Goal: Task Accomplishment & Management: Manage account settings

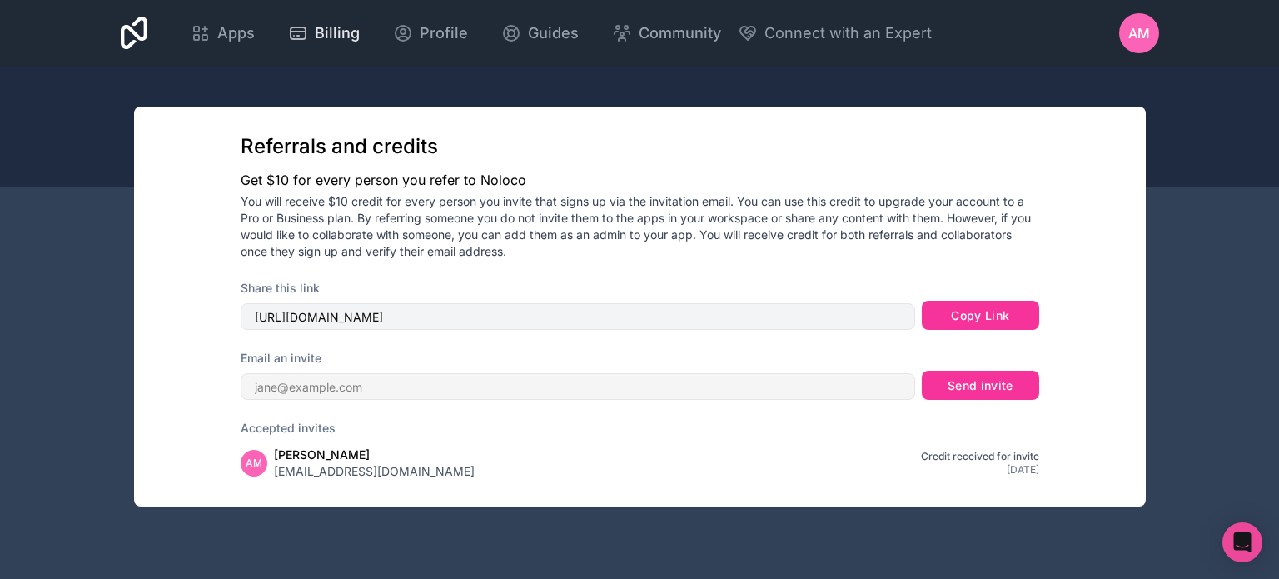
click at [318, 38] on span "Billing" at bounding box center [337, 33] width 45 height 23
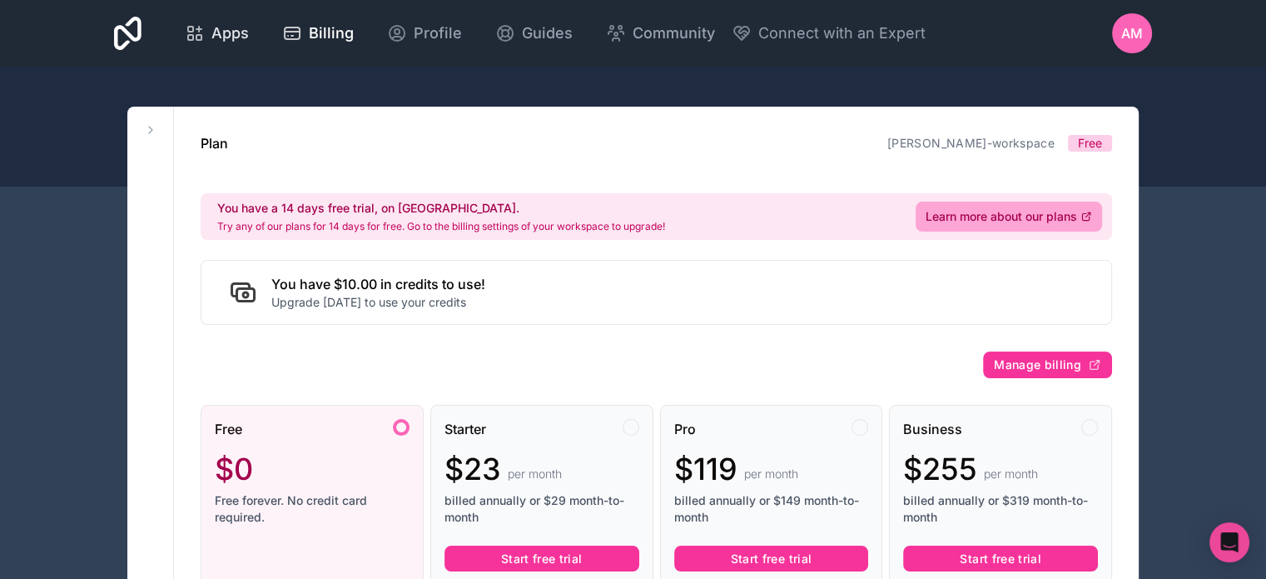
click at [229, 35] on span "Apps" at bounding box center [229, 33] width 37 height 23
click at [147, 124] on icon at bounding box center [150, 129] width 13 height 13
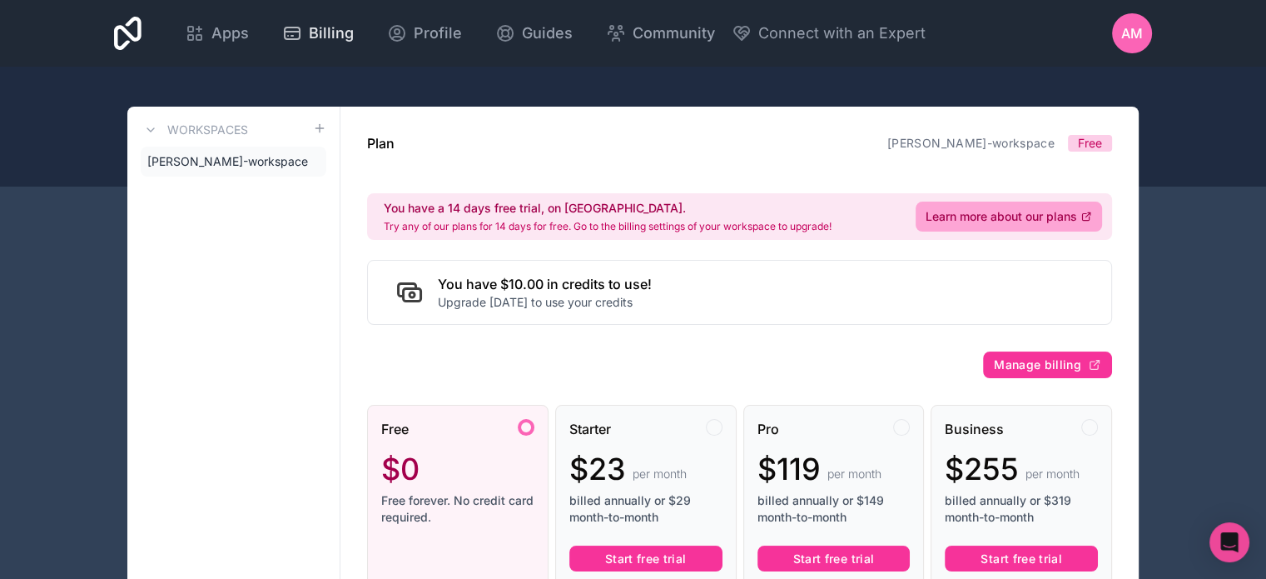
click at [305, 29] on div "Billing" at bounding box center [318, 33] width 72 height 23
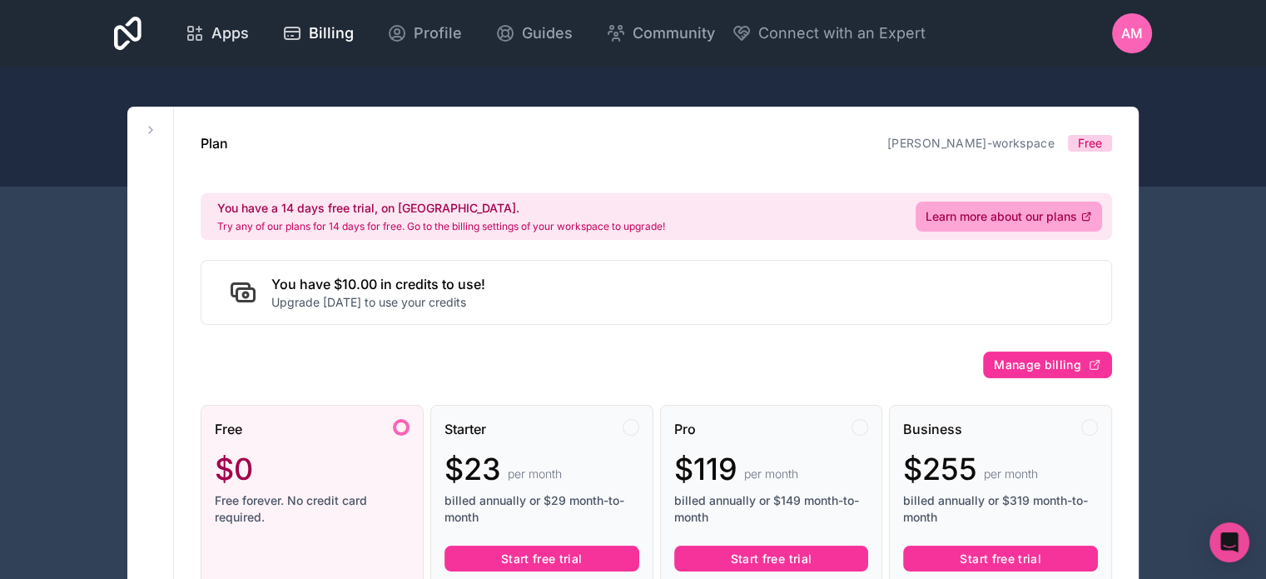
click at [232, 25] on span "Apps" at bounding box center [229, 33] width 37 height 23
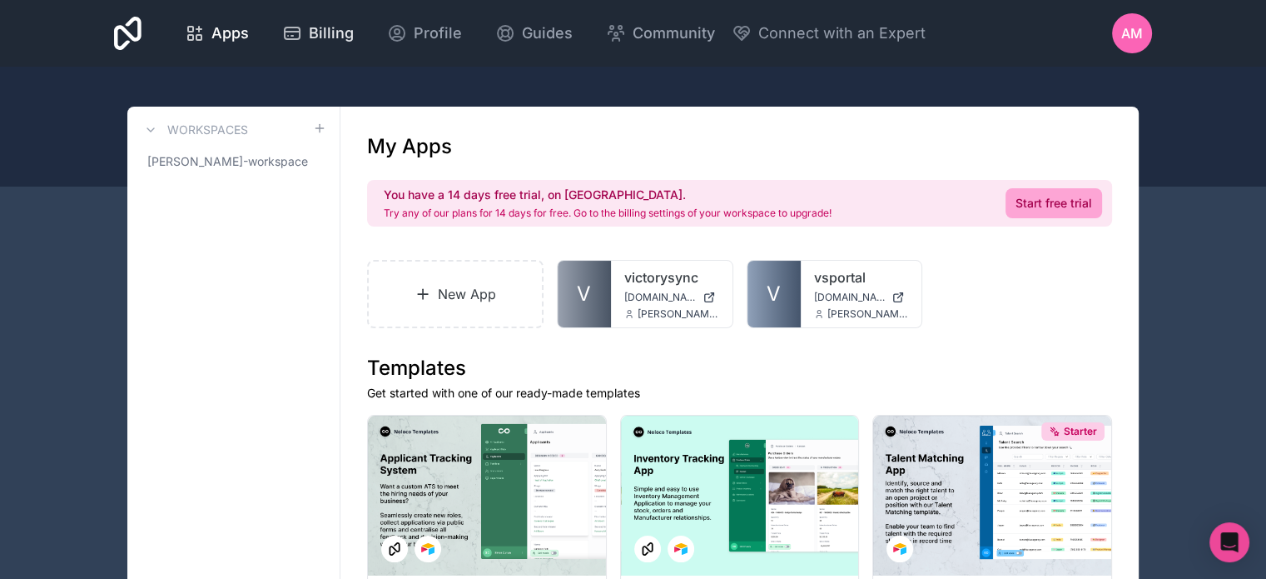
click at [330, 38] on span "Billing" at bounding box center [331, 33] width 45 height 23
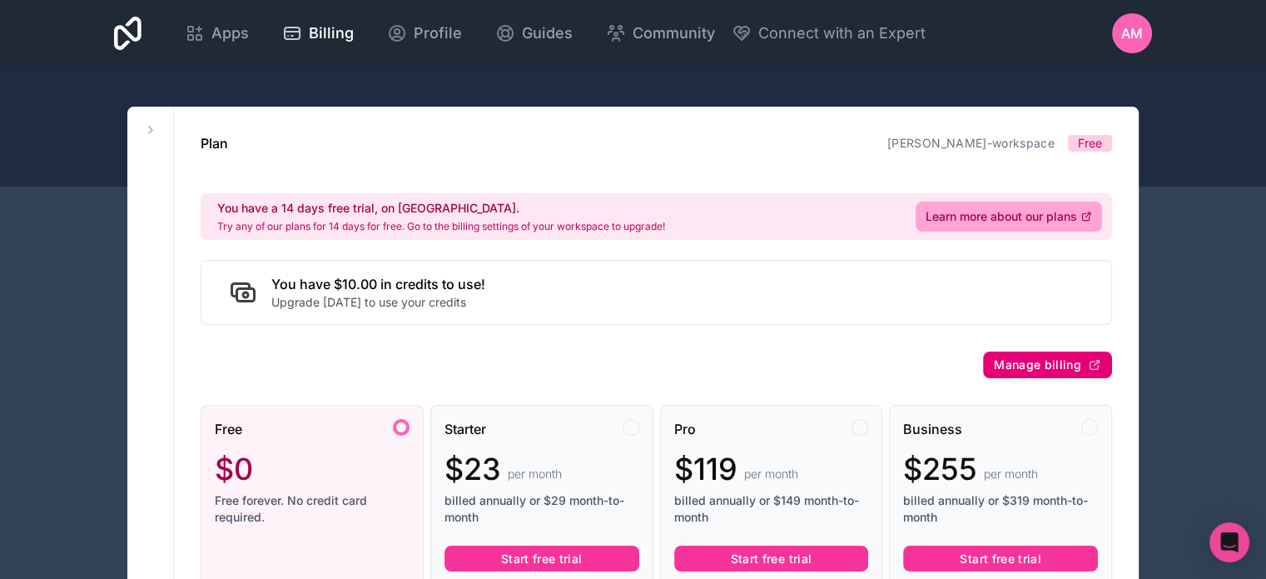
click at [1066, 352] on button "Manage billing" at bounding box center [1047, 364] width 129 height 27
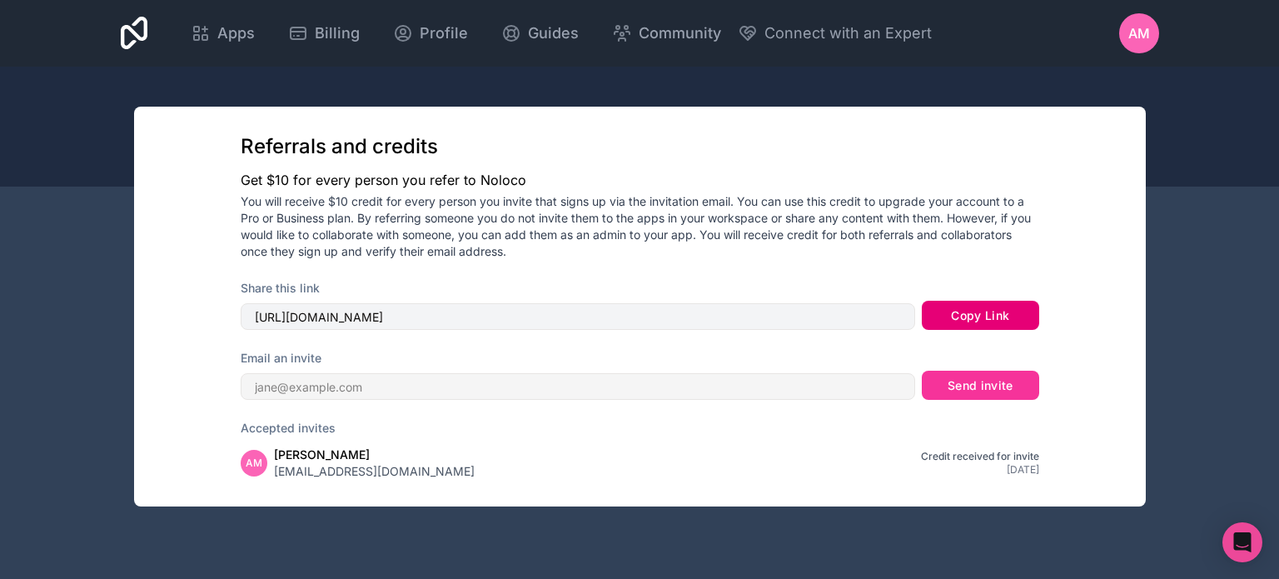
click at [986, 312] on button "Copy Link" at bounding box center [980, 316] width 117 height 30
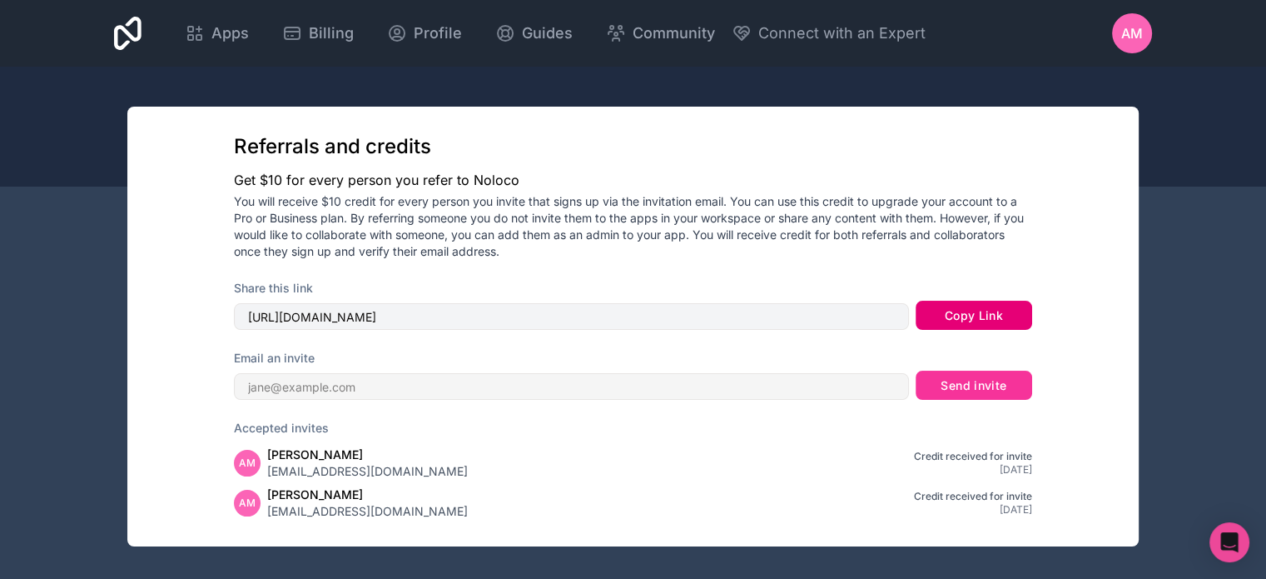
click at [988, 326] on button "Copy Link" at bounding box center [974, 316] width 117 height 30
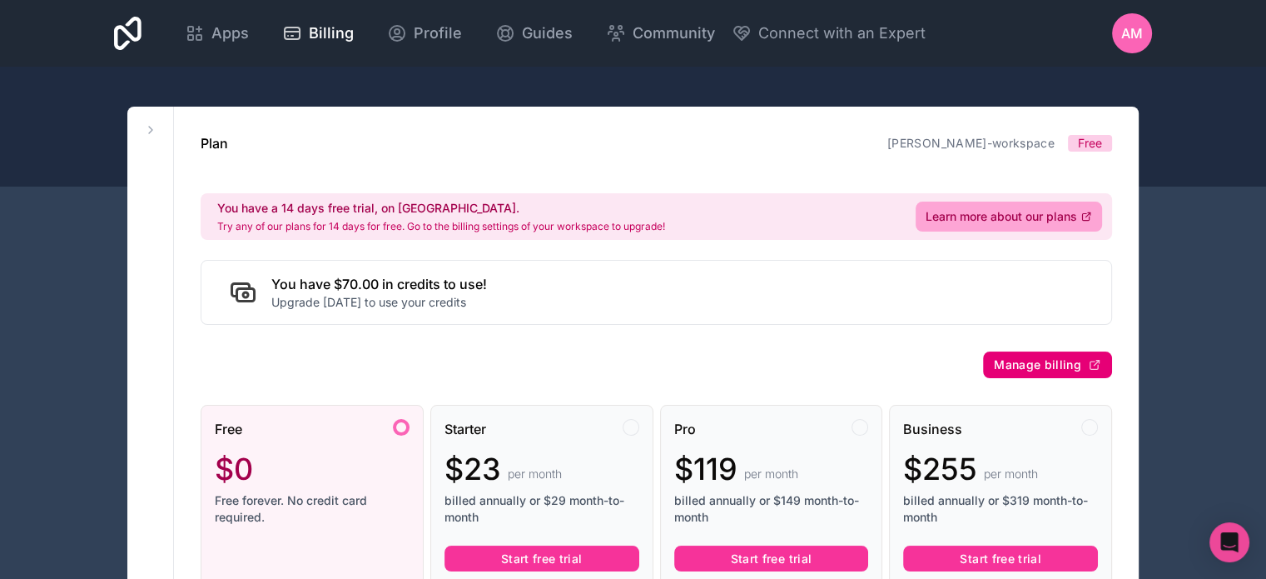
click at [1036, 364] on span "Manage billing" at bounding box center [1037, 364] width 87 height 15
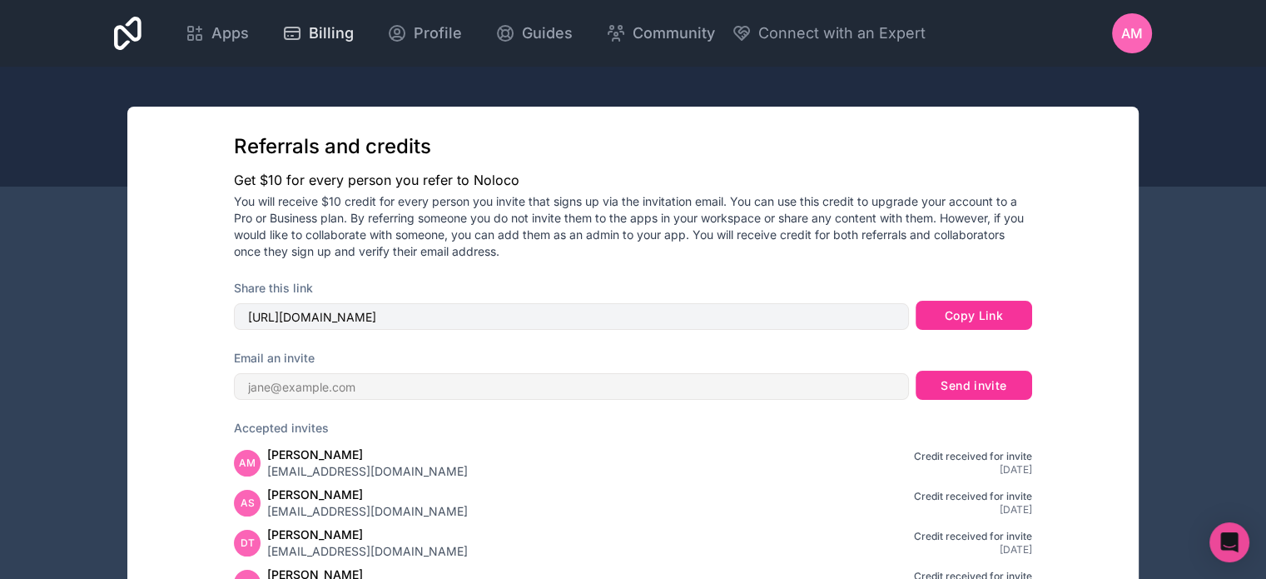
click at [320, 30] on span "Billing" at bounding box center [331, 33] width 45 height 23
click at [957, 303] on button "Copy Link" at bounding box center [974, 316] width 117 height 30
click at [304, 23] on div "Billing" at bounding box center [318, 33] width 72 height 23
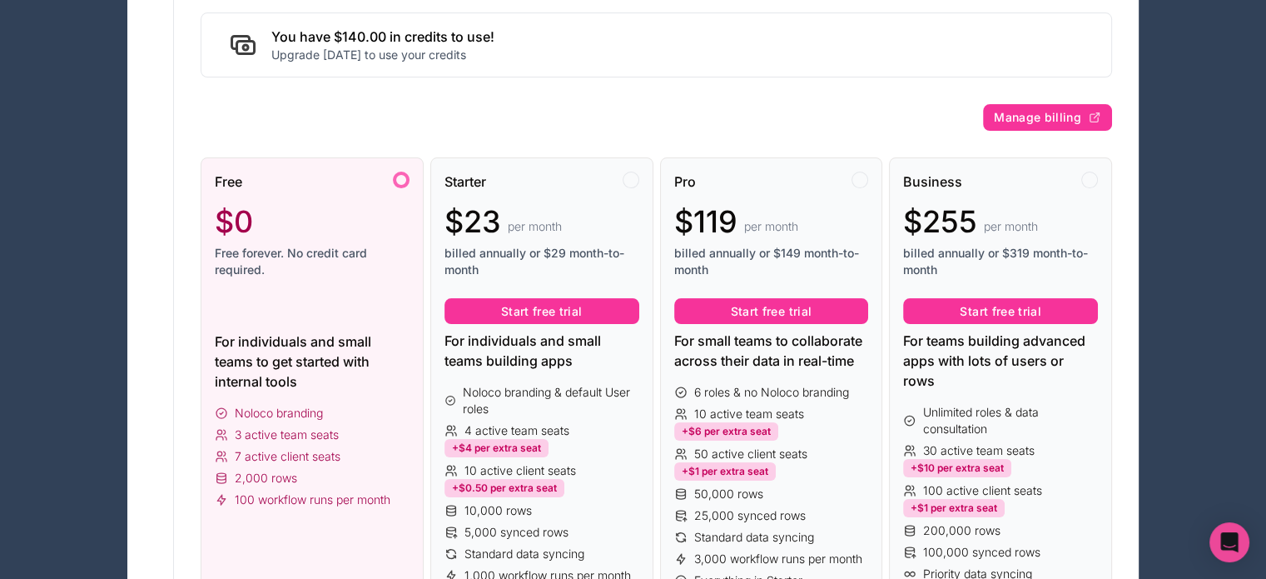
scroll to position [250, 0]
